Goal: Information Seeking & Learning: Find specific fact

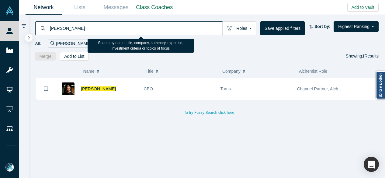
drag, startPoint x: 79, startPoint y: 28, endPoint x: 49, endPoint y: 28, distance: 30.1
click at [49, 28] on input "[PERSON_NAME]" at bounding box center [135, 28] width 173 height 14
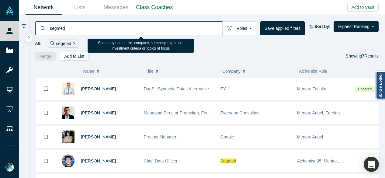
drag, startPoint x: 78, startPoint y: 29, endPoint x: 50, endPoint y: 31, distance: 28.0
click at [50, 31] on input "segmed" at bounding box center [135, 28] width 173 height 14
paste input "[PERSON_NAME]"
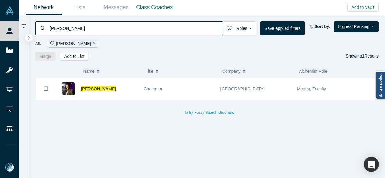
type input "[PERSON_NAME]"
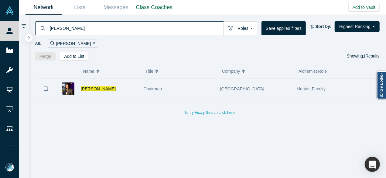
click at [101, 88] on span "Timothy Chou" at bounding box center [98, 88] width 35 height 5
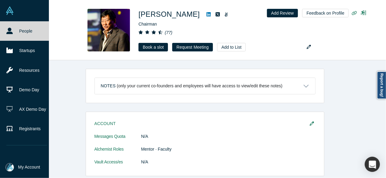
click at [14, 31] on link "People" at bounding box center [27, 30] width 54 height 19
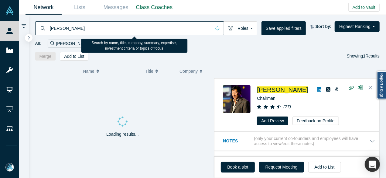
drag, startPoint x: 79, startPoint y: 28, endPoint x: 37, endPoint y: 25, distance: 42.1
click at [37, 25] on div "timothy chou" at bounding box center [129, 28] width 189 height 14
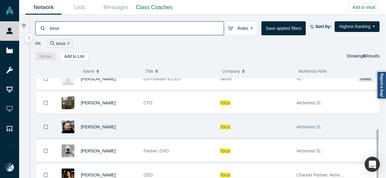
scroll to position [104, 0]
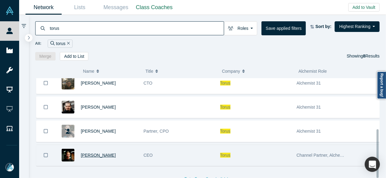
type input "torus"
click at [95, 153] on span "Kirill Lisitsyn" at bounding box center [98, 155] width 35 height 5
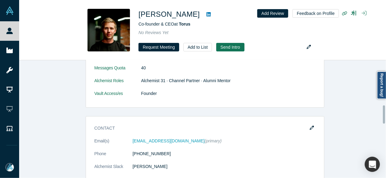
scroll to position [274, 0]
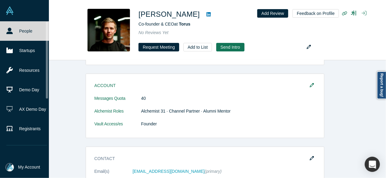
drag, startPoint x: 16, startPoint y: 29, endPoint x: 47, endPoint y: 23, distance: 32.1
click at [16, 29] on link "People" at bounding box center [27, 30] width 54 height 19
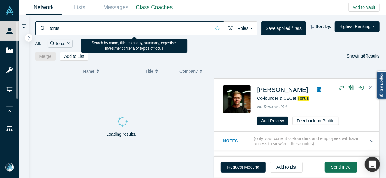
drag, startPoint x: 69, startPoint y: 29, endPoint x: 48, endPoint y: 28, distance: 20.7
click at [48, 28] on div "torus" at bounding box center [129, 28] width 189 height 14
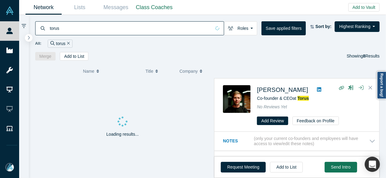
paste input "Mohammad Rasouli"
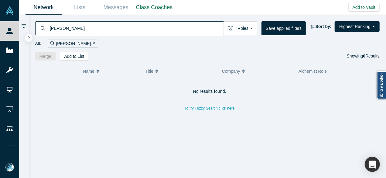
type input "Mohammad Rasouli"
